Goal: Information Seeking & Learning: Learn about a topic

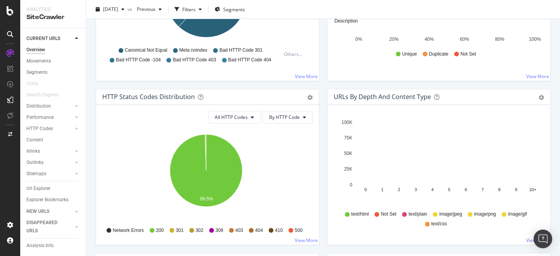
scroll to position [367, 0]
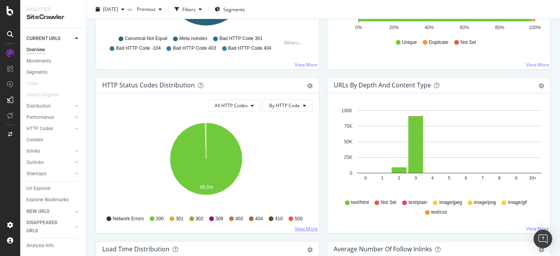
click at [308, 226] on link "View More" at bounding box center [306, 229] width 23 height 7
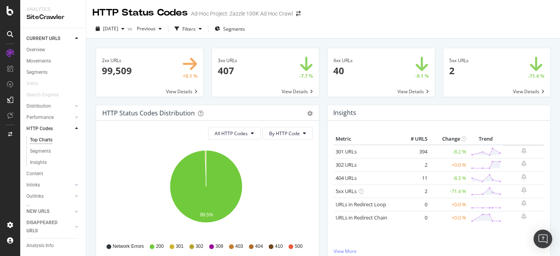
click at [512, 67] on span at bounding box center [496, 72] width 107 height 49
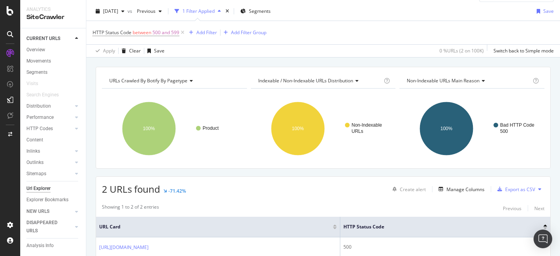
scroll to position [66, 0]
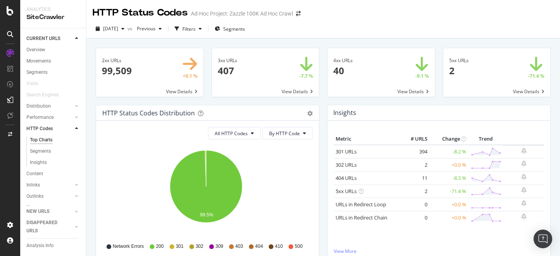
click at [389, 67] on span at bounding box center [380, 72] width 107 height 49
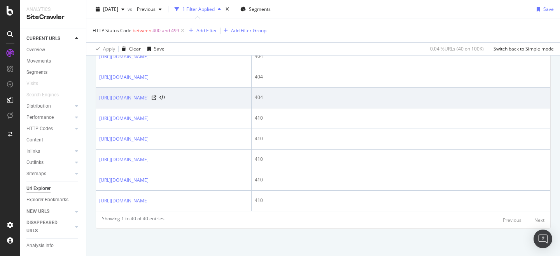
scroll to position [1172, 0]
